Goal: Task Accomplishment & Management: Manage account settings

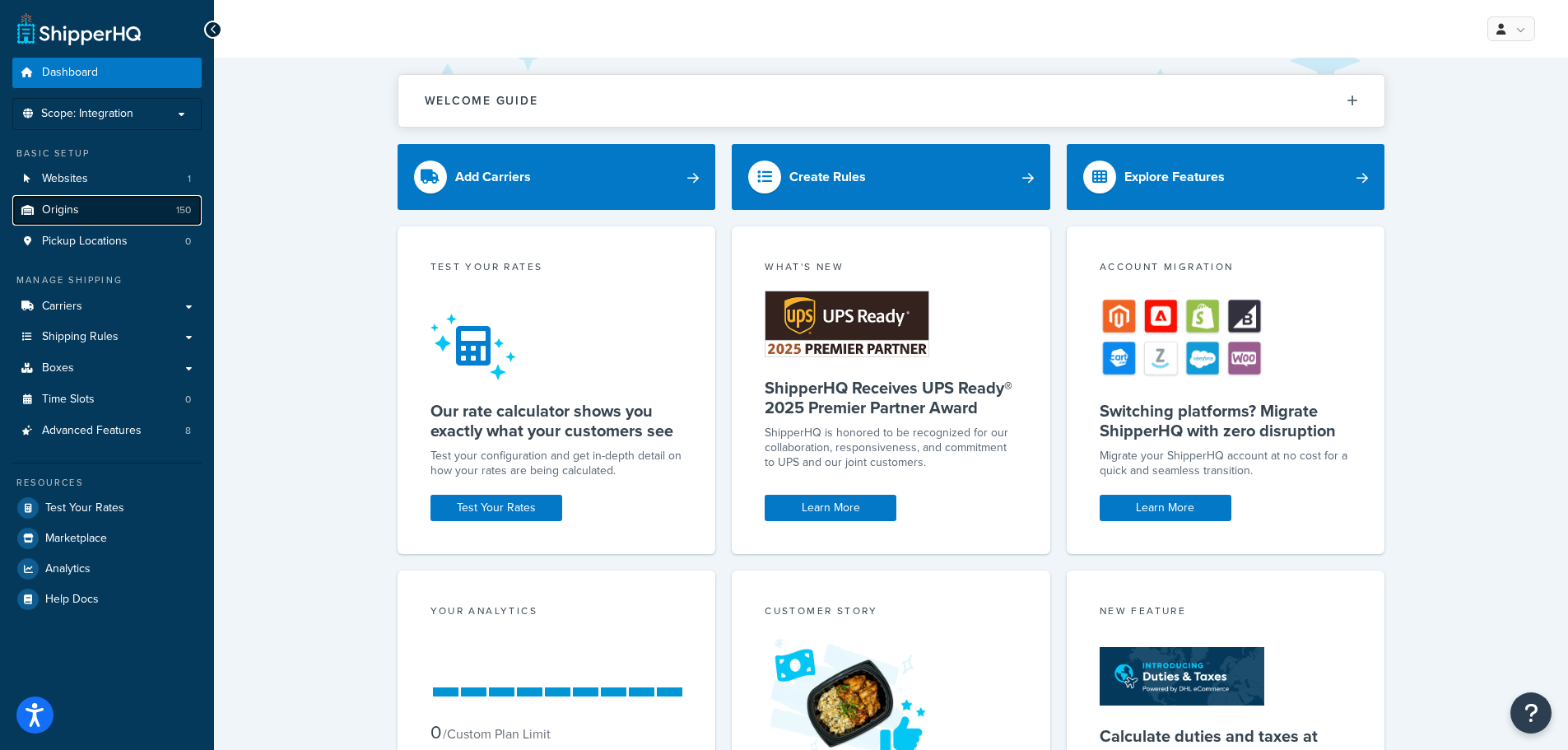
click at [47, 205] on span "Origins" at bounding box center [61, 210] width 37 height 14
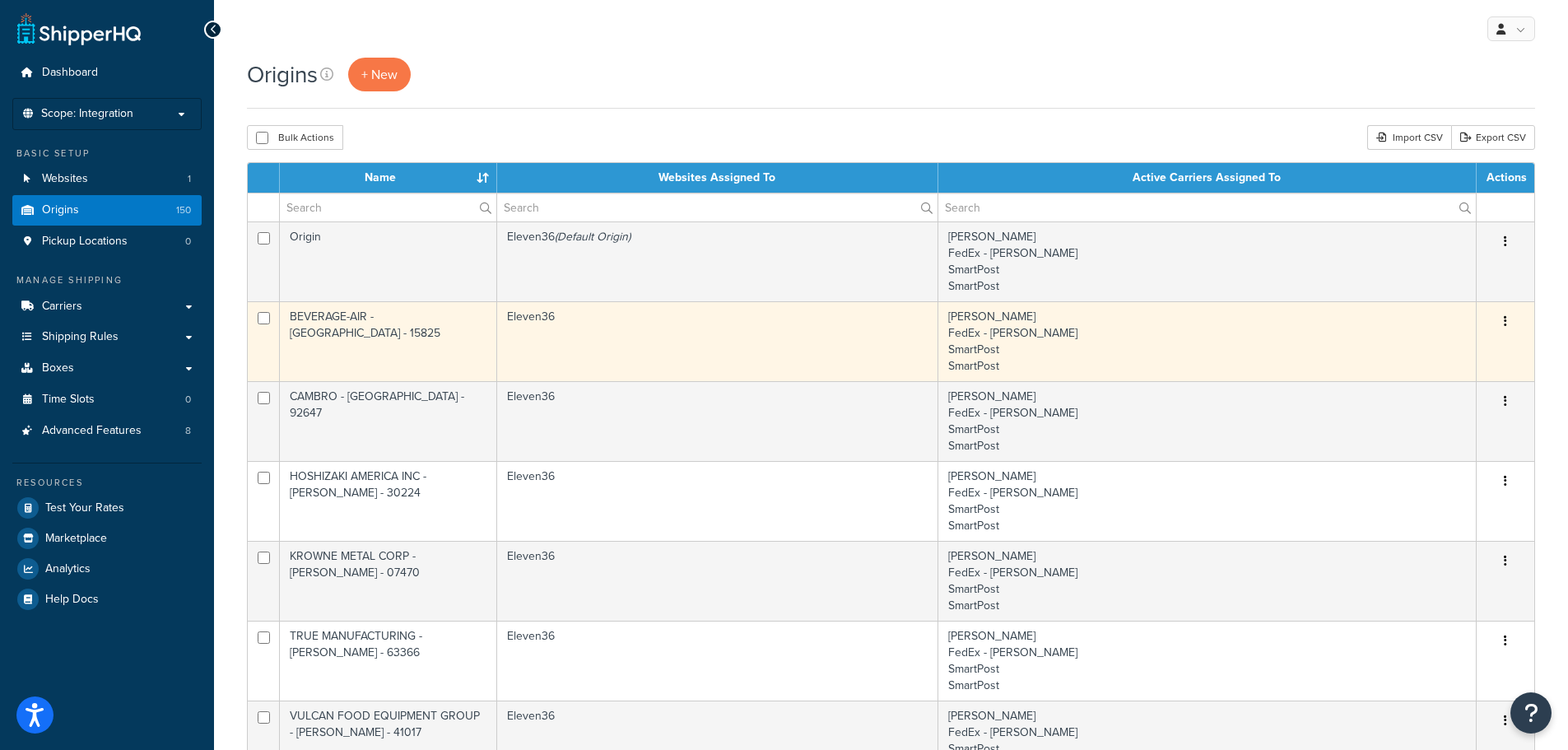
click at [1502, 316] on button "button" at bounding box center [1505, 321] width 23 height 26
click at [1425, 384] on link "Duplicate" at bounding box center [1451, 387] width 130 height 34
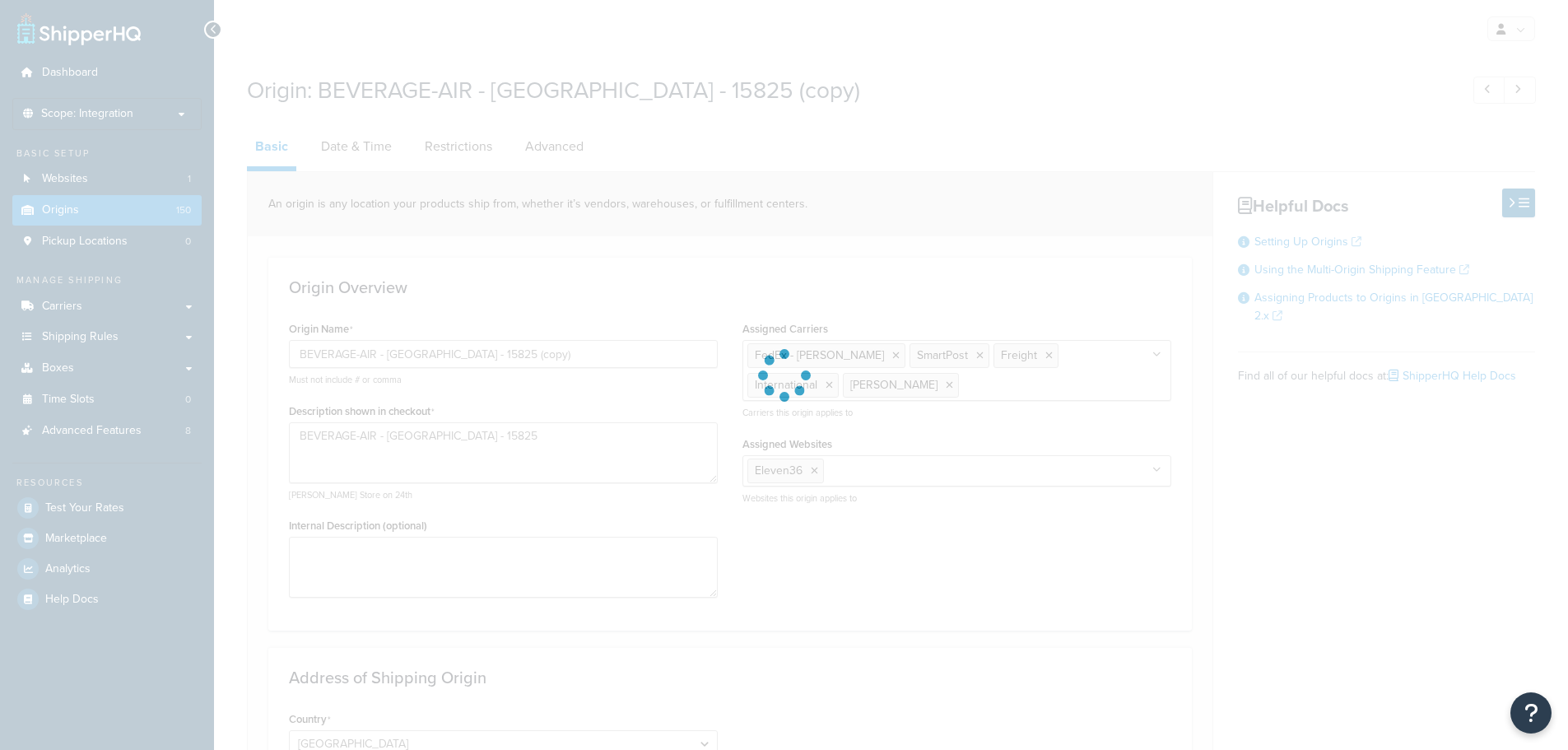
select select "38"
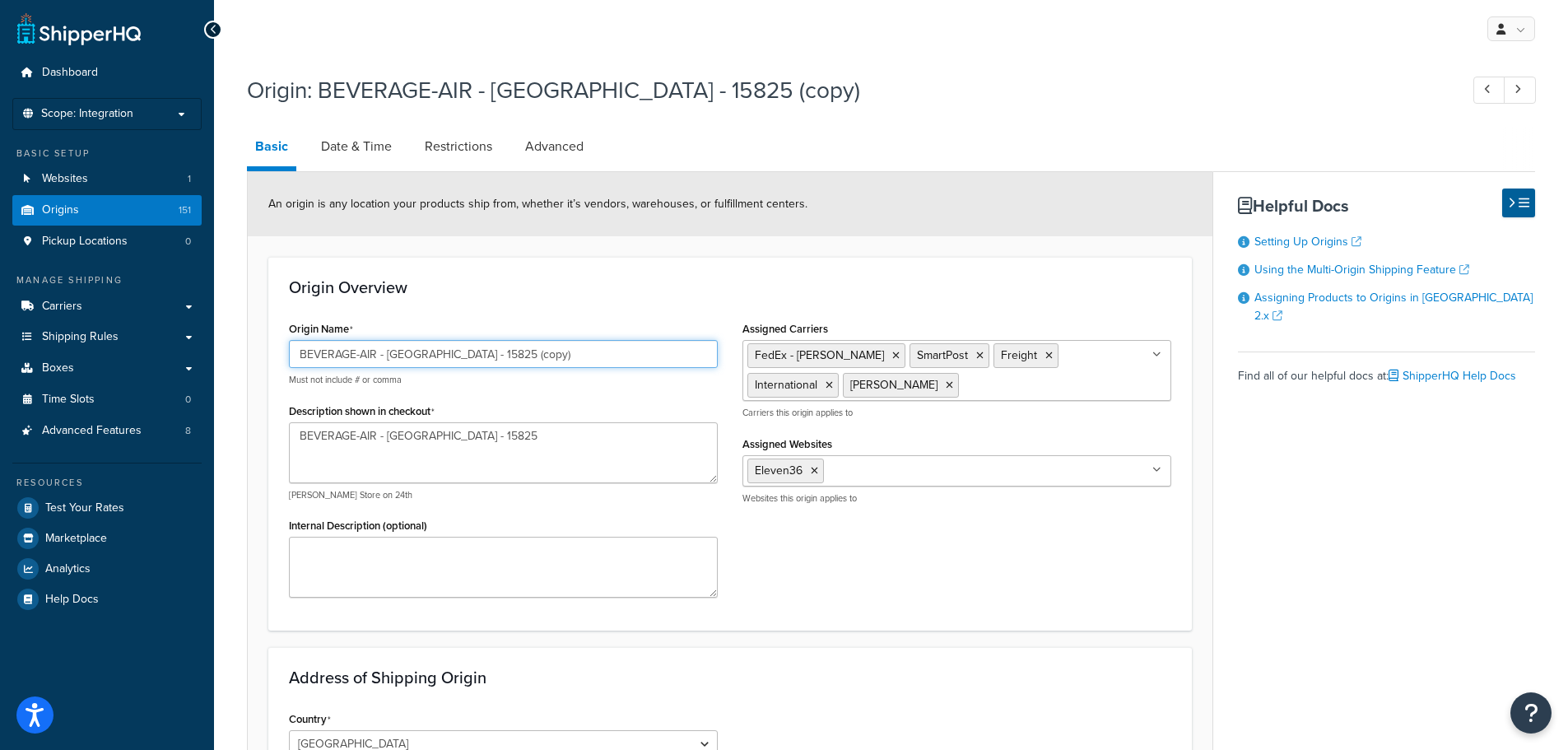
drag, startPoint x: 542, startPoint y: 358, endPoint x: 271, endPoint y: 340, distance: 271.6
click at [271, 340] on div "Origin Overview Origin Name BEVERAGE-AIR - BROOKVILLE - 15825 (copy) Must not i…" at bounding box center [730, 444] width 923 height 374
paste input "DayMark Safety Systems - BOWLING GREEN - 43402"
type input "DayMark Safety Systems - BOWLING GREEN - 43402"
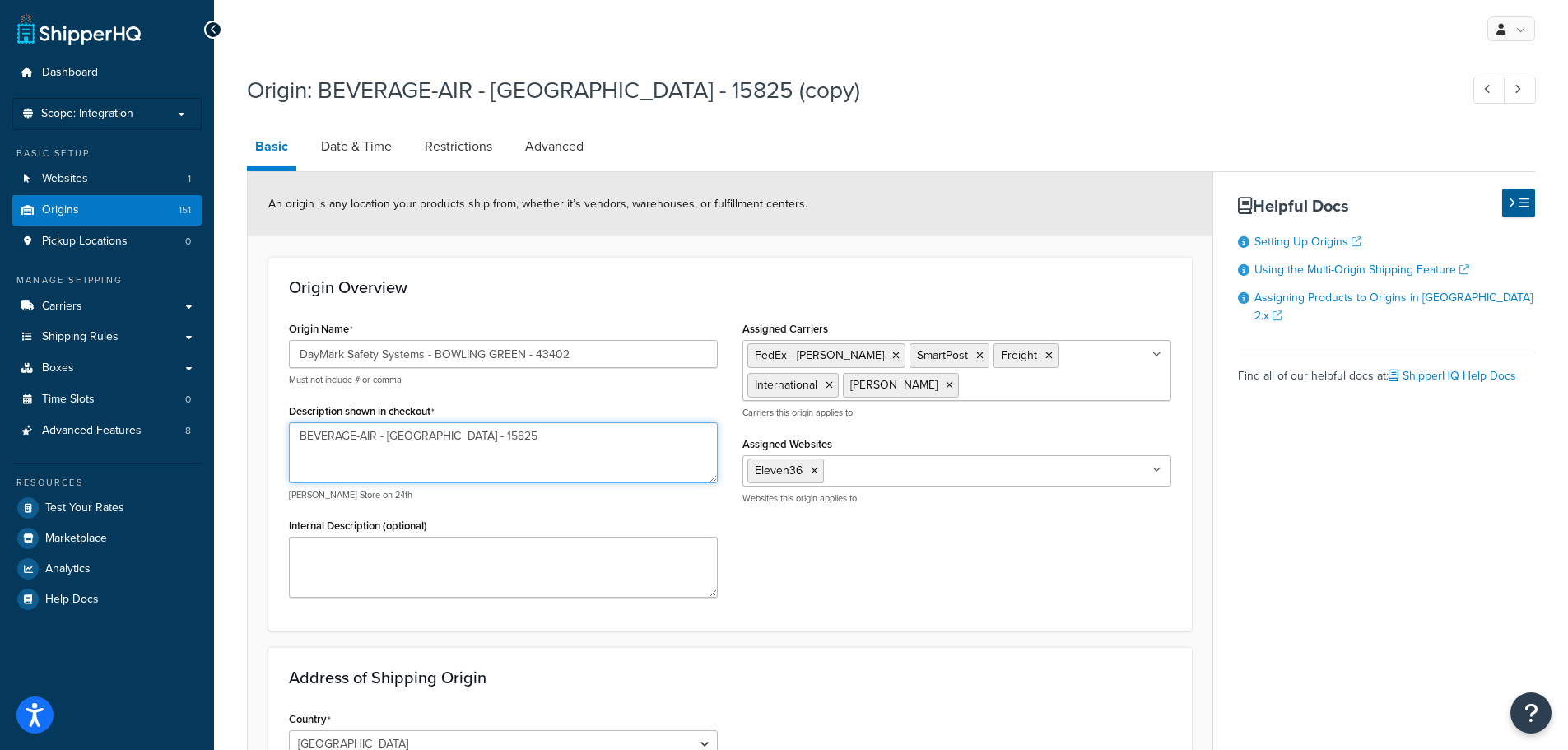
drag, startPoint x: 463, startPoint y: 435, endPoint x: 263, endPoint y: 415, distance: 201.0
click at [263, 415] on form "An origin is any location your products ship from, whether it’s vendors, wareho…" at bounding box center [730, 692] width 965 height 1041
paste textarea "DayMark Safety Systems - BOWLING GREEN - 43402"
type textarea "DayMark Safety Systems - BOWLING GREEN - 43402"
